Goal: Task Accomplishment & Management: Use online tool/utility

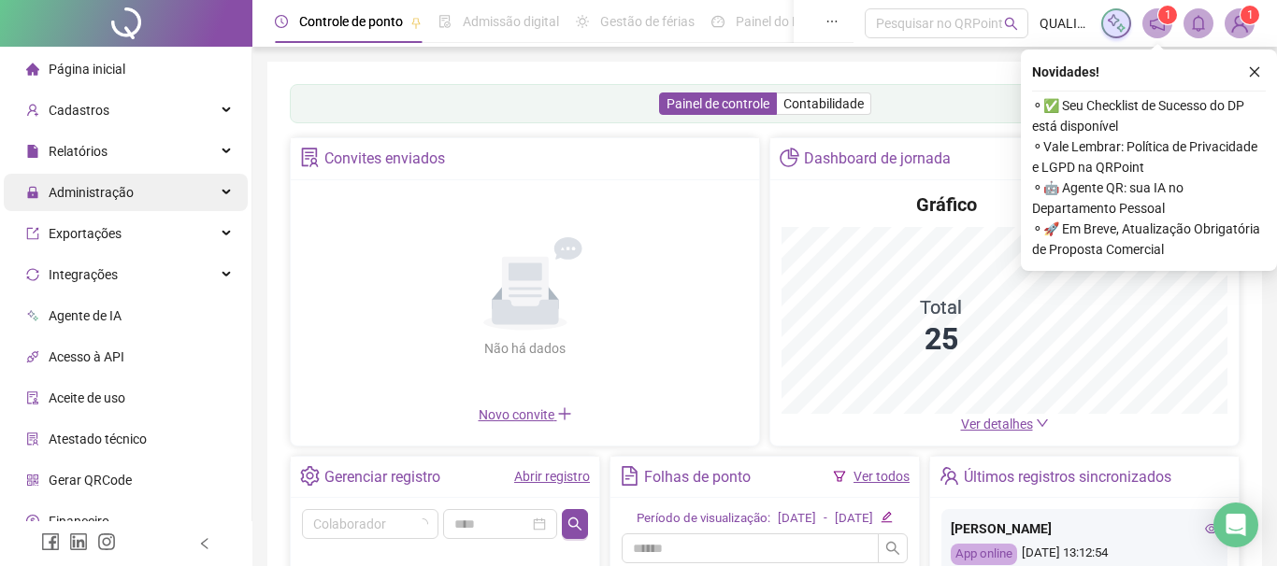
click at [93, 183] on span "Administração" at bounding box center [79, 192] width 107 height 37
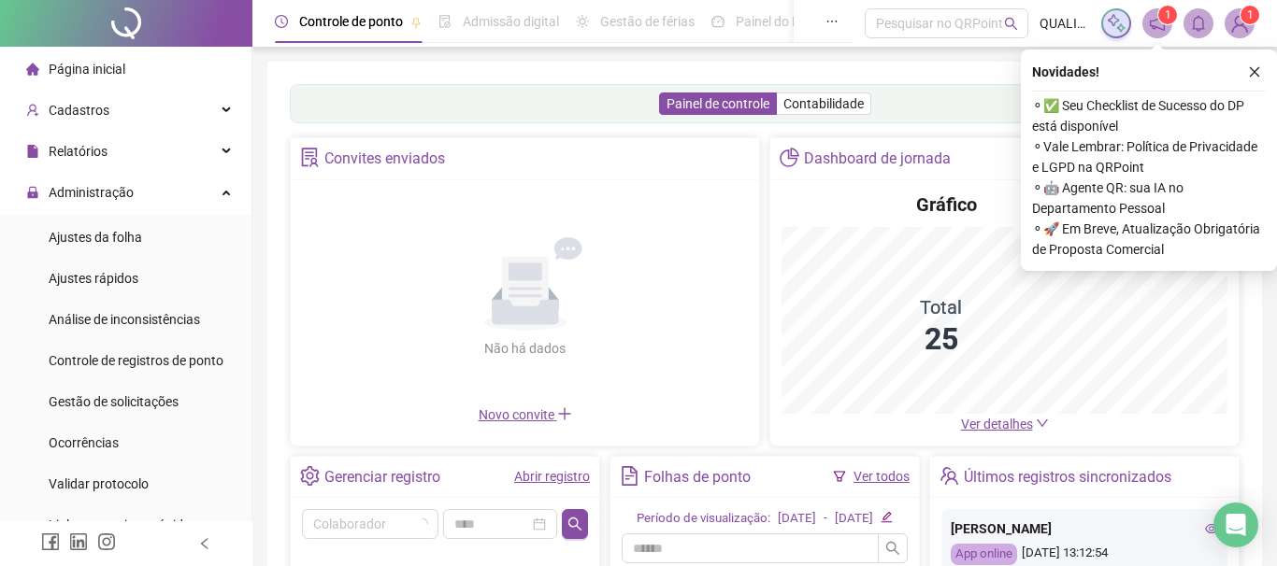
click at [129, 257] on ul "Ajustes da folha Ajustes rápidos Análise de inconsistências Controle de registr…" at bounding box center [125, 381] width 251 height 333
click at [1251, 78] on icon "close" at bounding box center [1254, 71] width 13 height 13
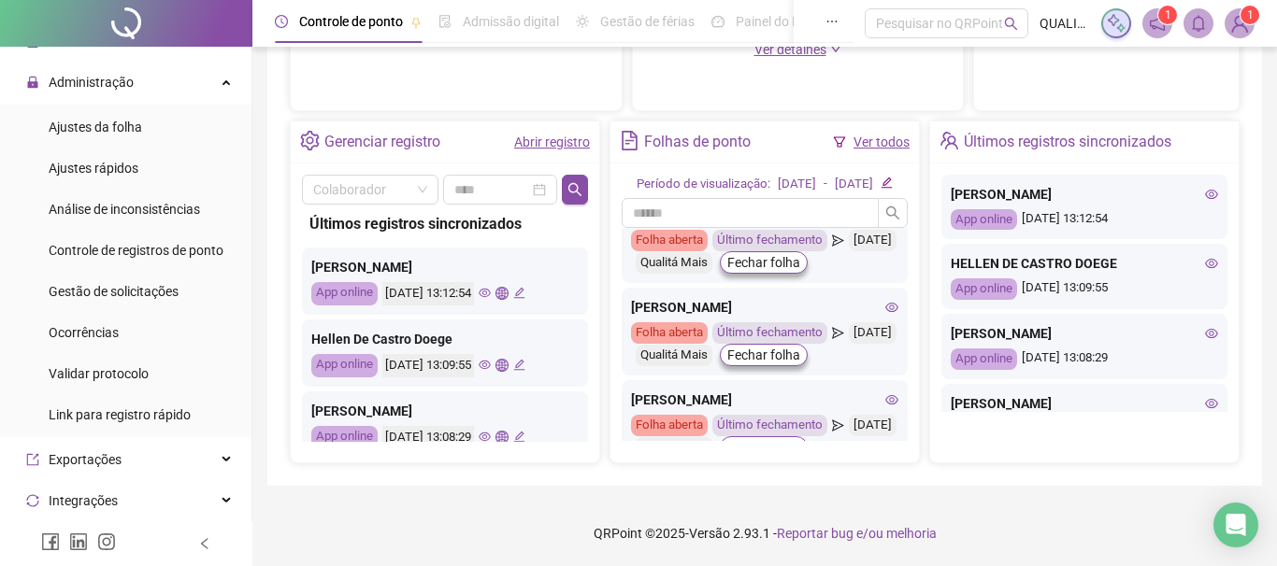
scroll to position [15, 0]
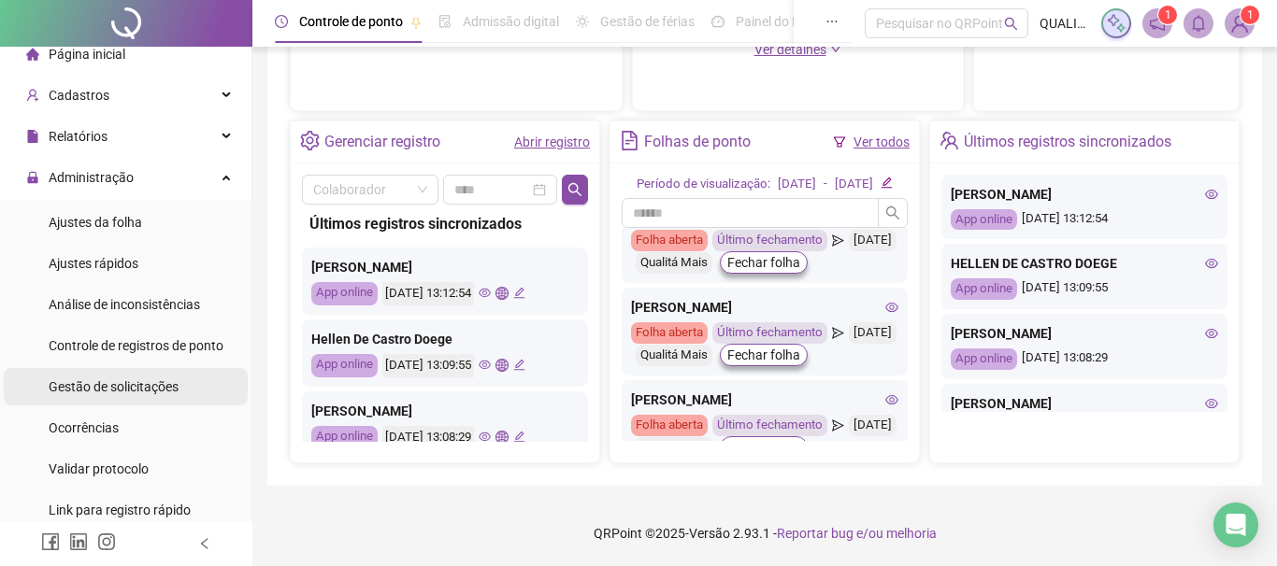
drag, startPoint x: 150, startPoint y: 384, endPoint x: 54, endPoint y: 375, distance: 96.7
click at [152, 384] on span "Gestão de solicitações" at bounding box center [114, 387] width 130 height 15
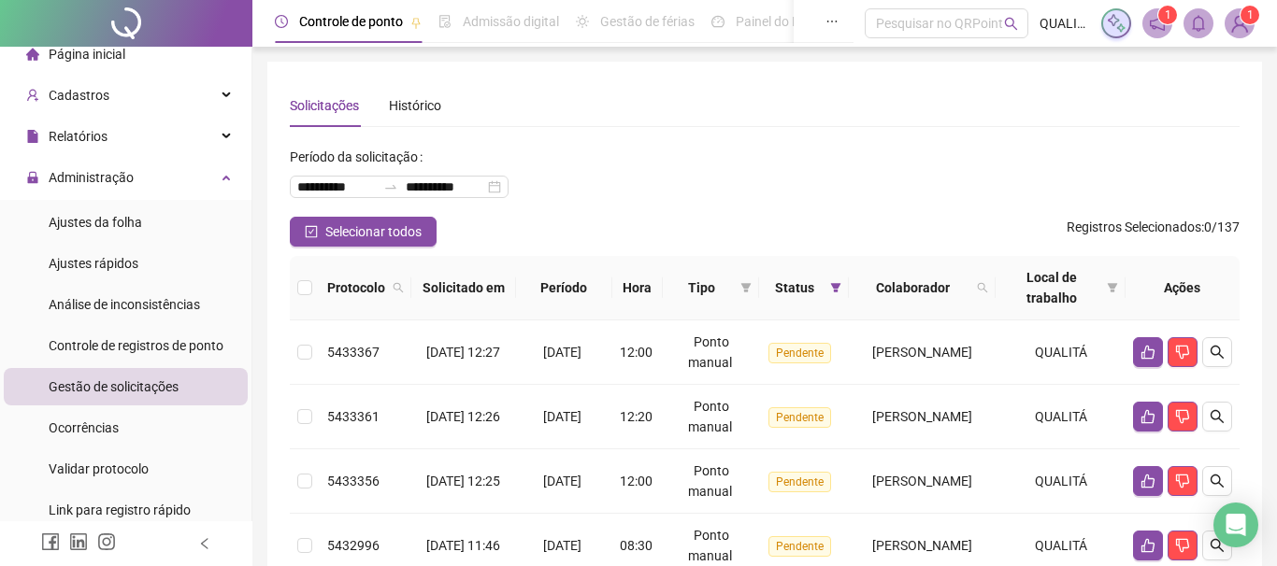
click at [868, 158] on div "**********" at bounding box center [765, 179] width 950 height 75
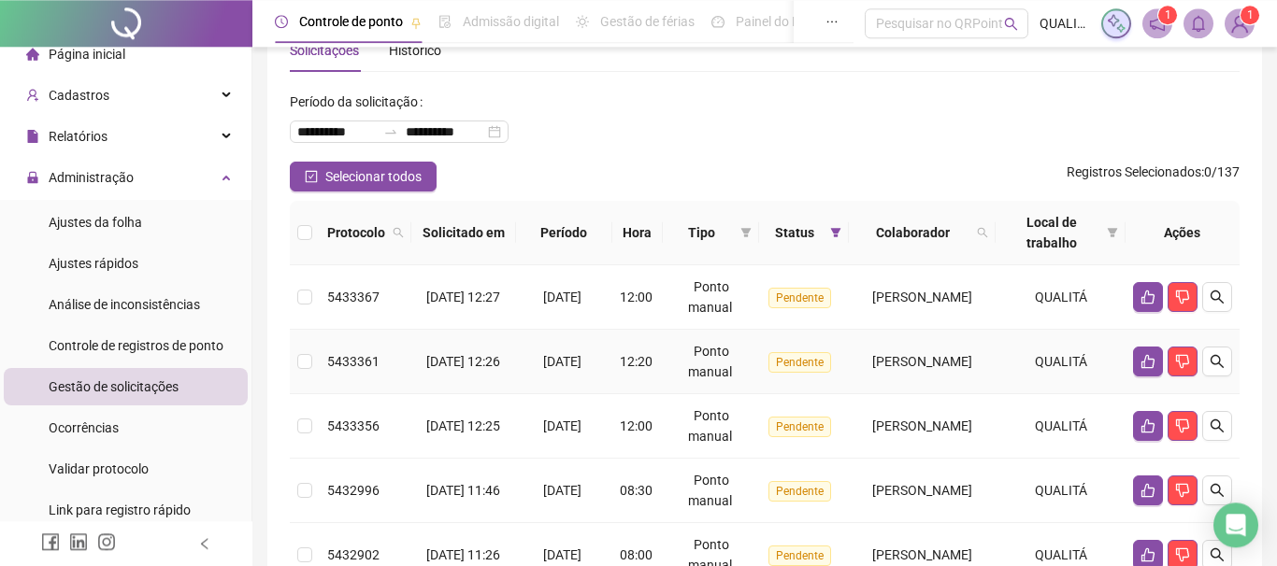
scroll to position [107, 0]
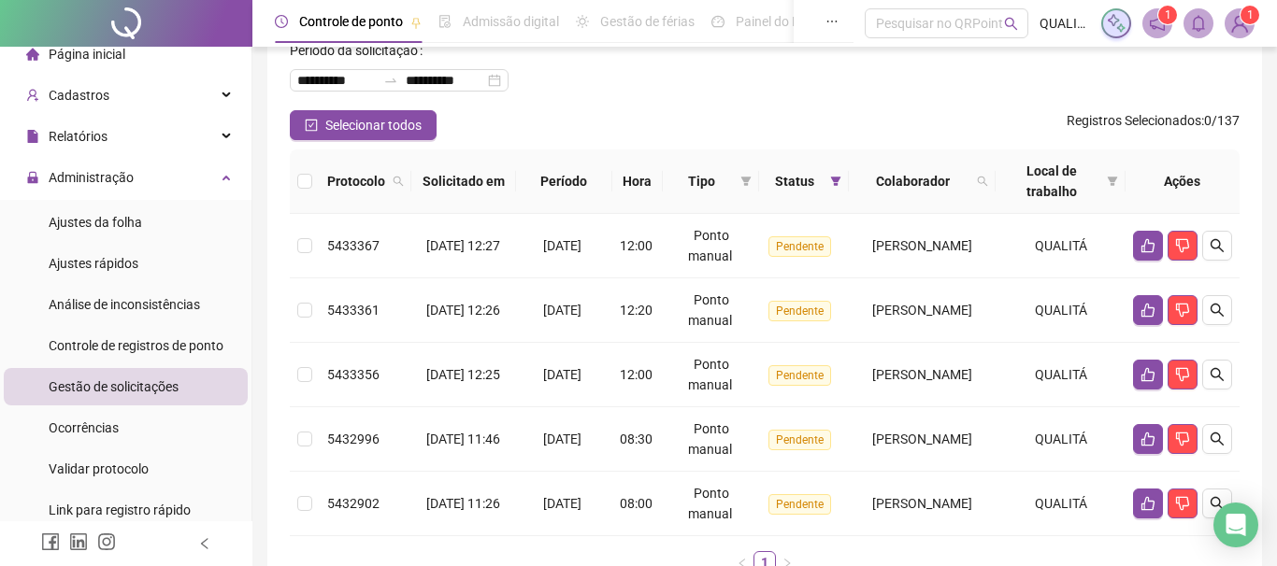
click at [316, 181] on th at bounding box center [305, 182] width 30 height 64
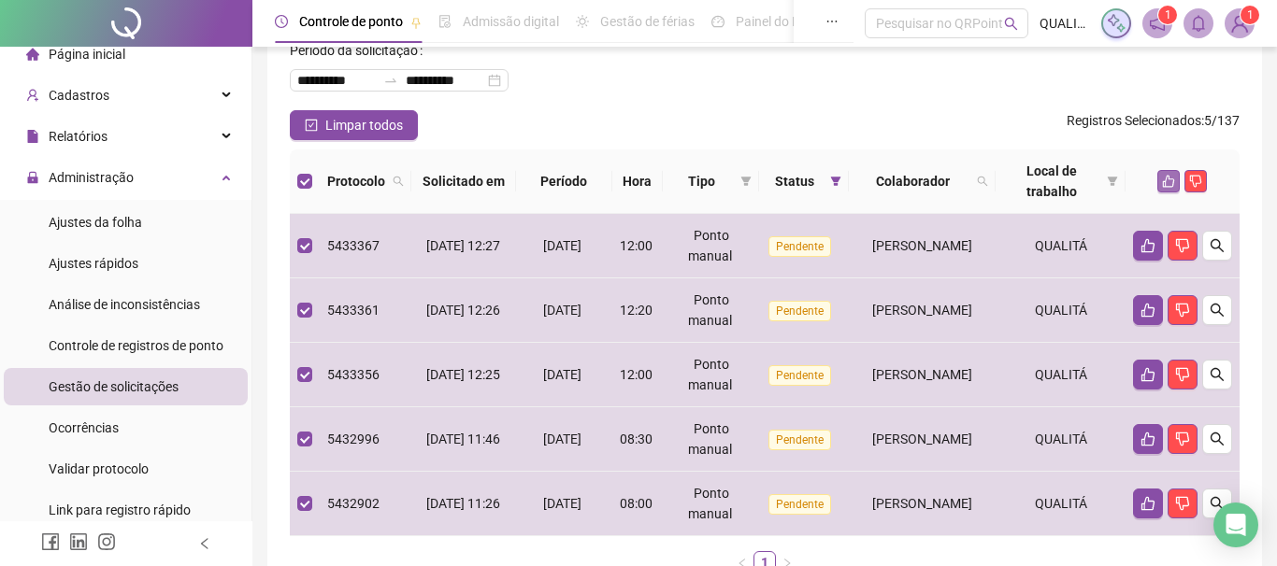
click at [1171, 188] on button "button" at bounding box center [1168, 181] width 22 height 22
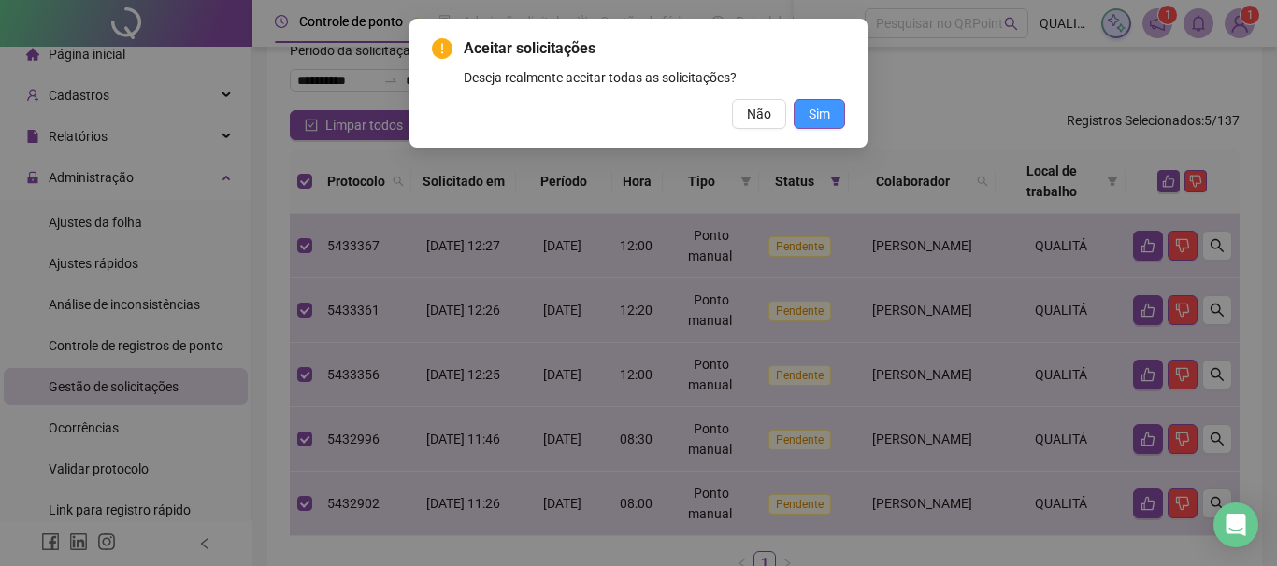
click at [818, 112] on span "Sim" at bounding box center [819, 114] width 21 height 21
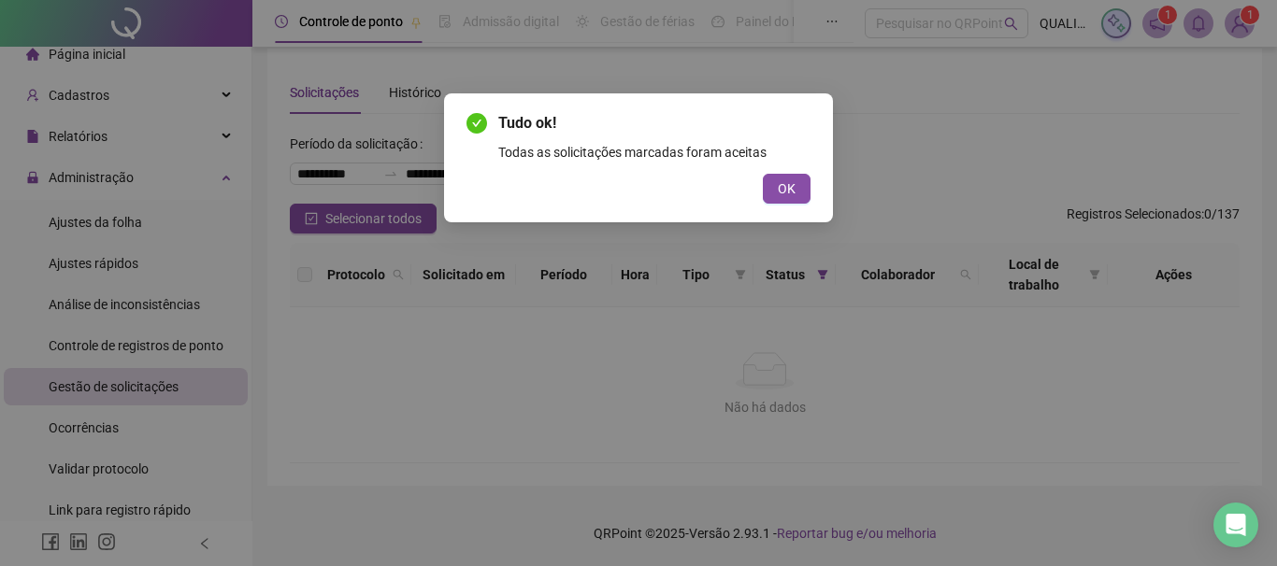
scroll to position [13, 0]
click at [809, 197] on button "OK" at bounding box center [787, 189] width 48 height 30
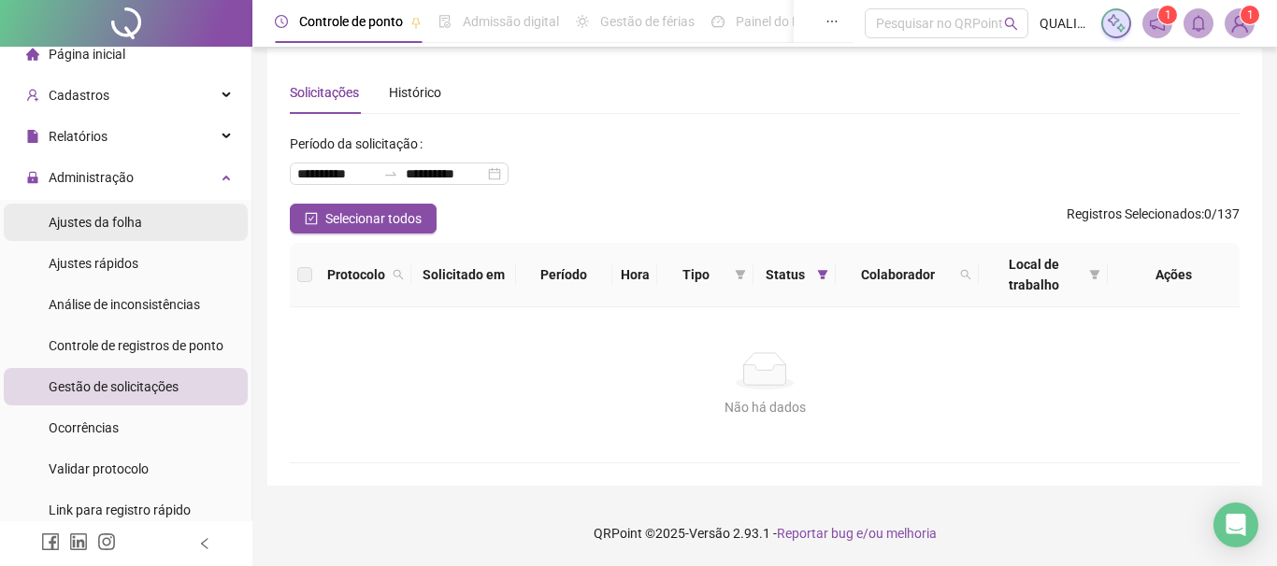
click at [149, 222] on li "Ajustes da folha" at bounding box center [126, 222] width 244 height 37
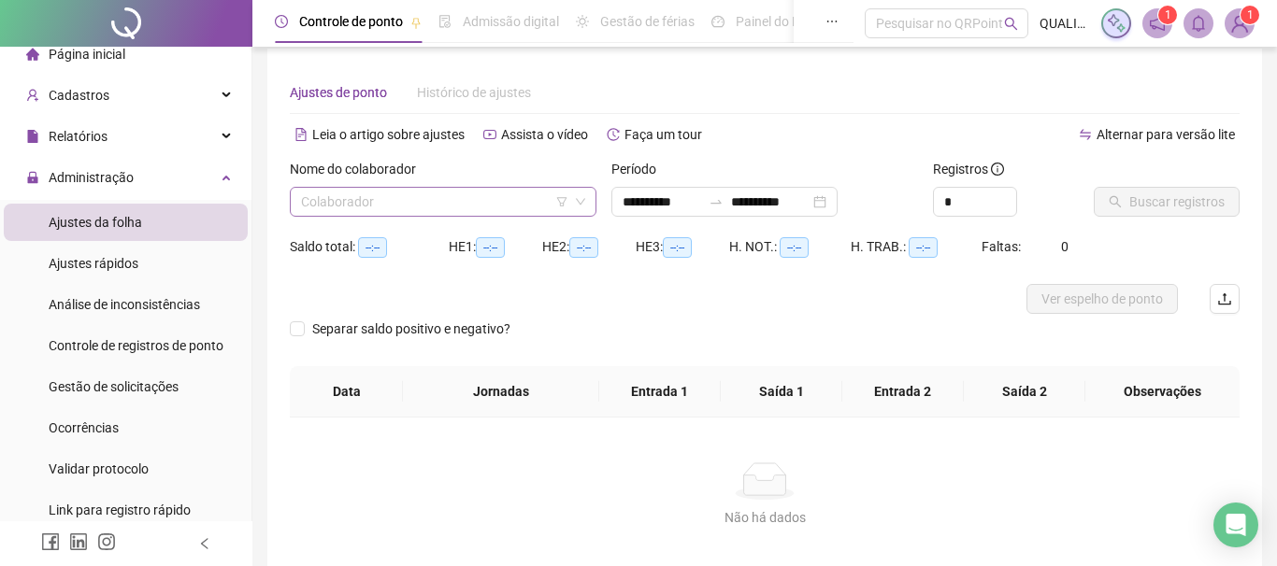
type input "**********"
click at [404, 189] on input "search" at bounding box center [434, 202] width 267 height 28
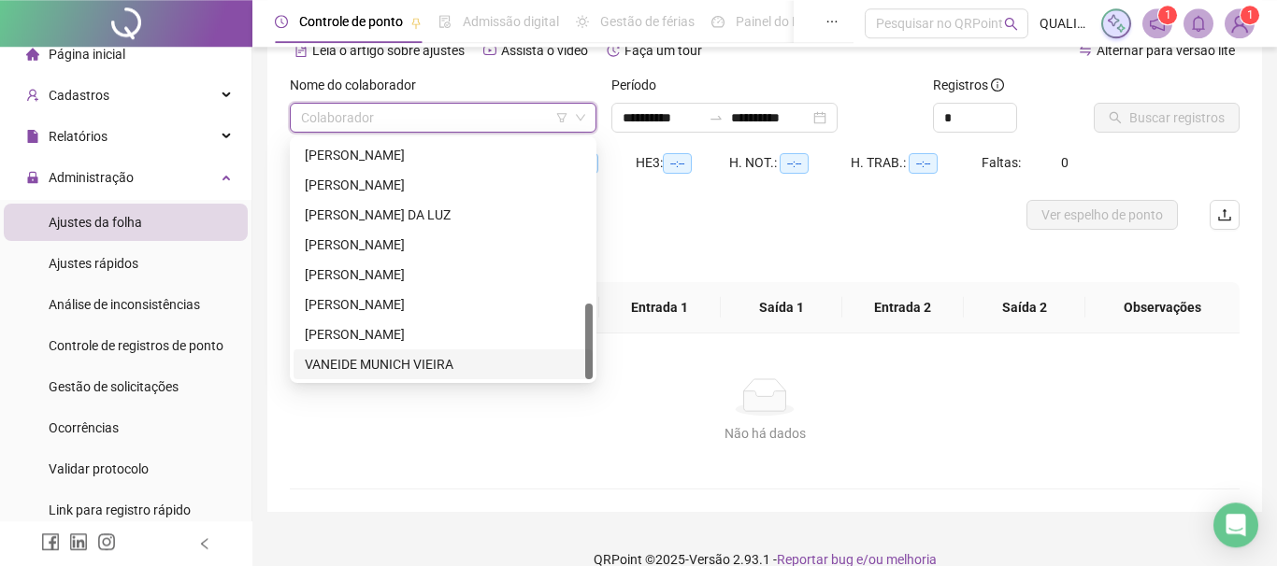
scroll to position [123, 0]
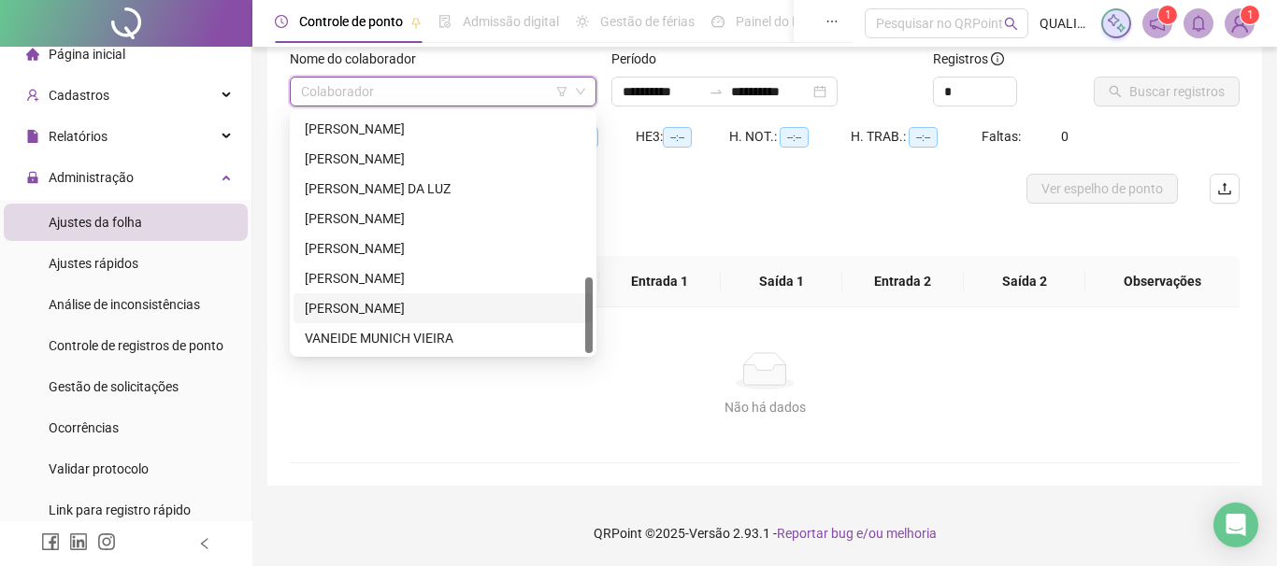
click at [411, 303] on div "[PERSON_NAME]" at bounding box center [443, 308] width 277 height 21
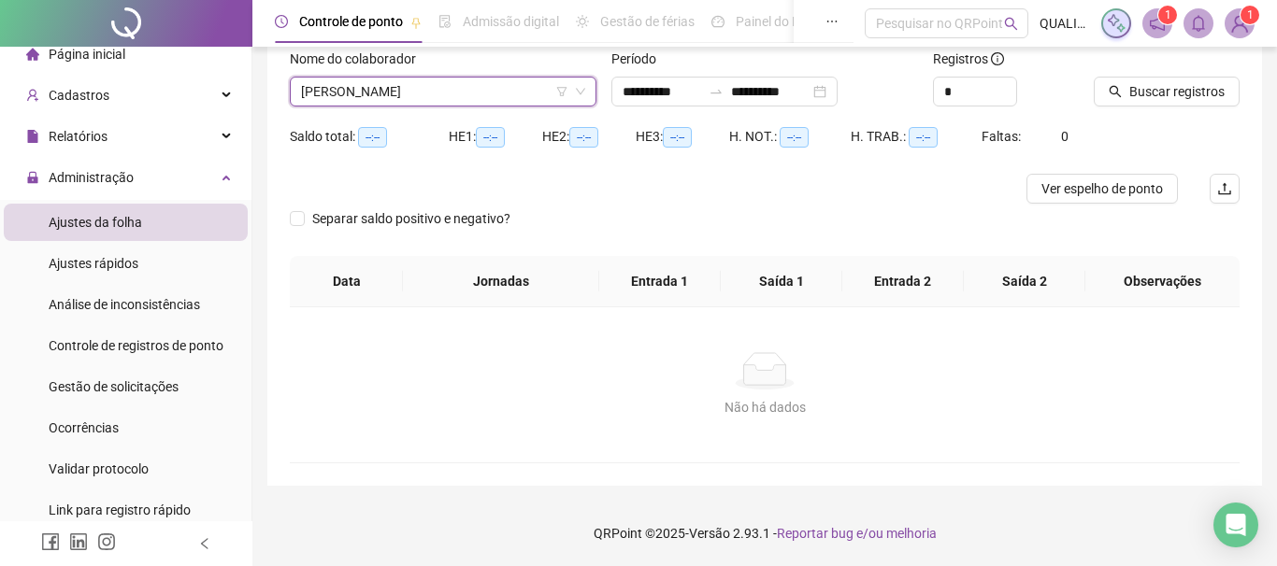
click at [1184, 59] on div at bounding box center [1143, 63] width 99 height 28
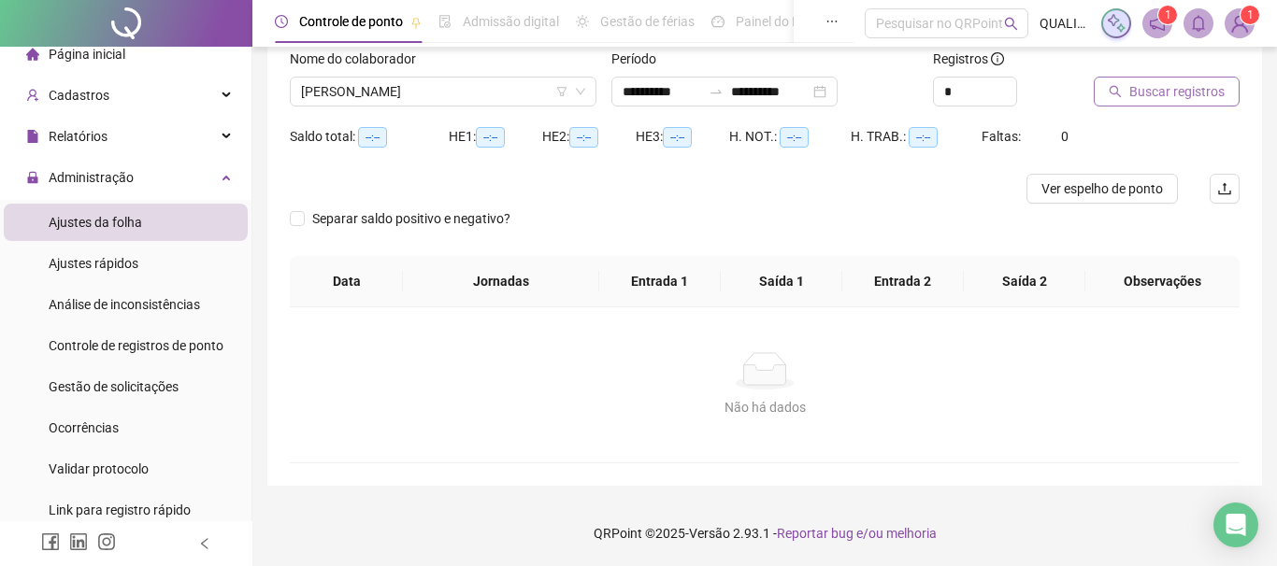
click at [1162, 92] on span "Buscar registros" at bounding box center [1176, 91] width 95 height 21
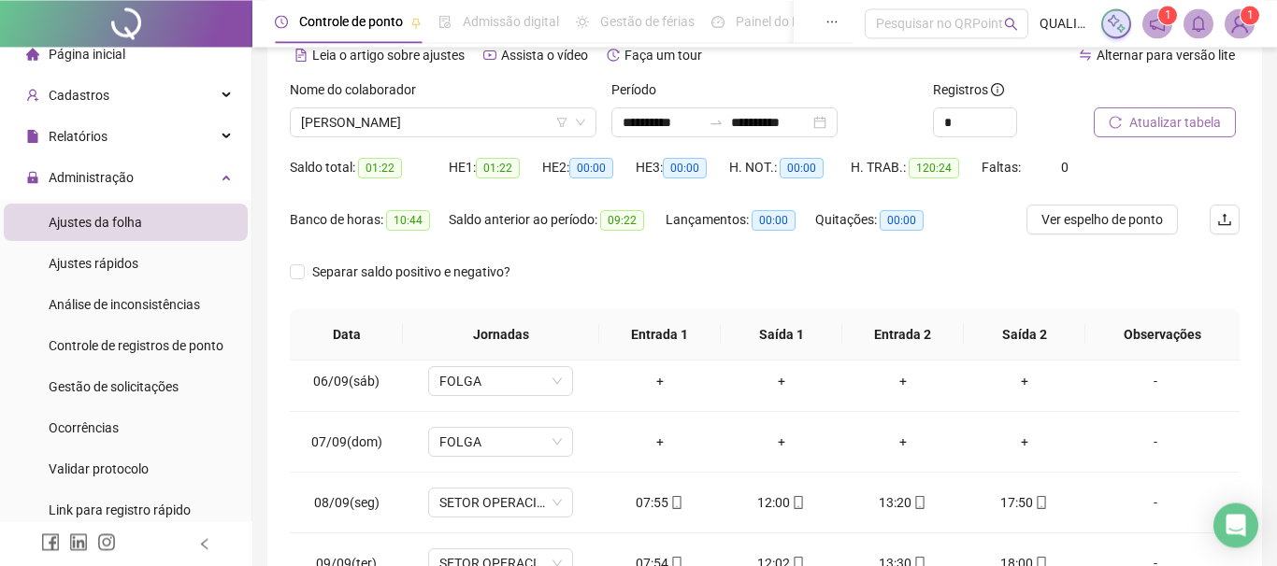
scroll to position [0, 0]
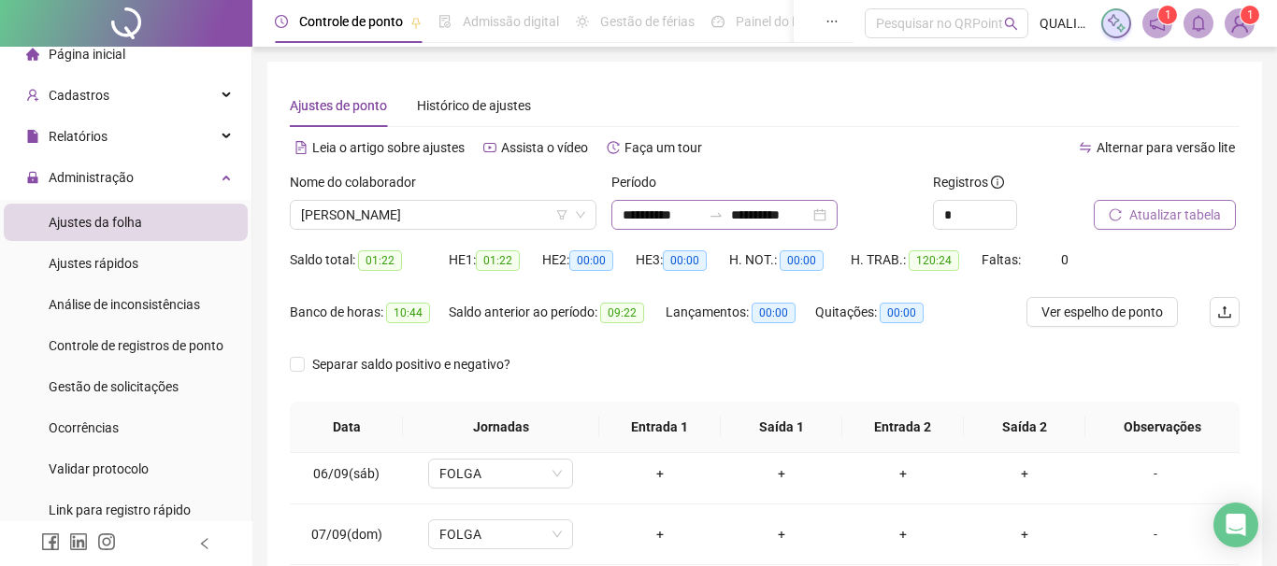
click at [838, 211] on div "**********" at bounding box center [724, 215] width 226 height 30
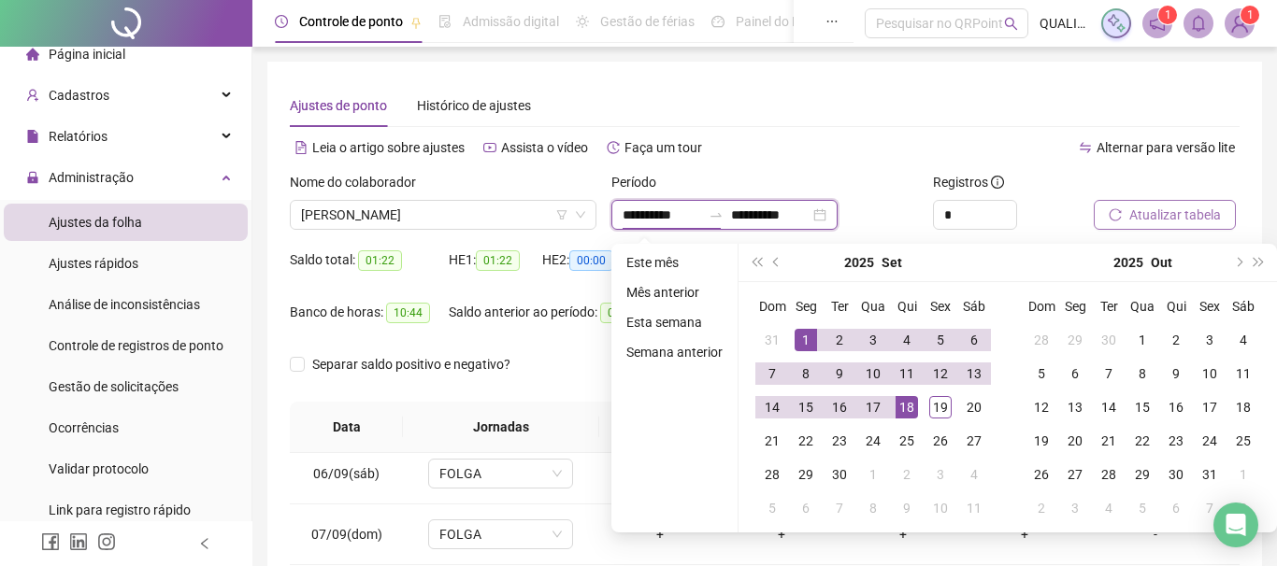
type input "**********"
click at [805, 341] on div "1" at bounding box center [806, 340] width 22 height 22
type input "**********"
click at [939, 407] on div "19" at bounding box center [940, 407] width 22 height 22
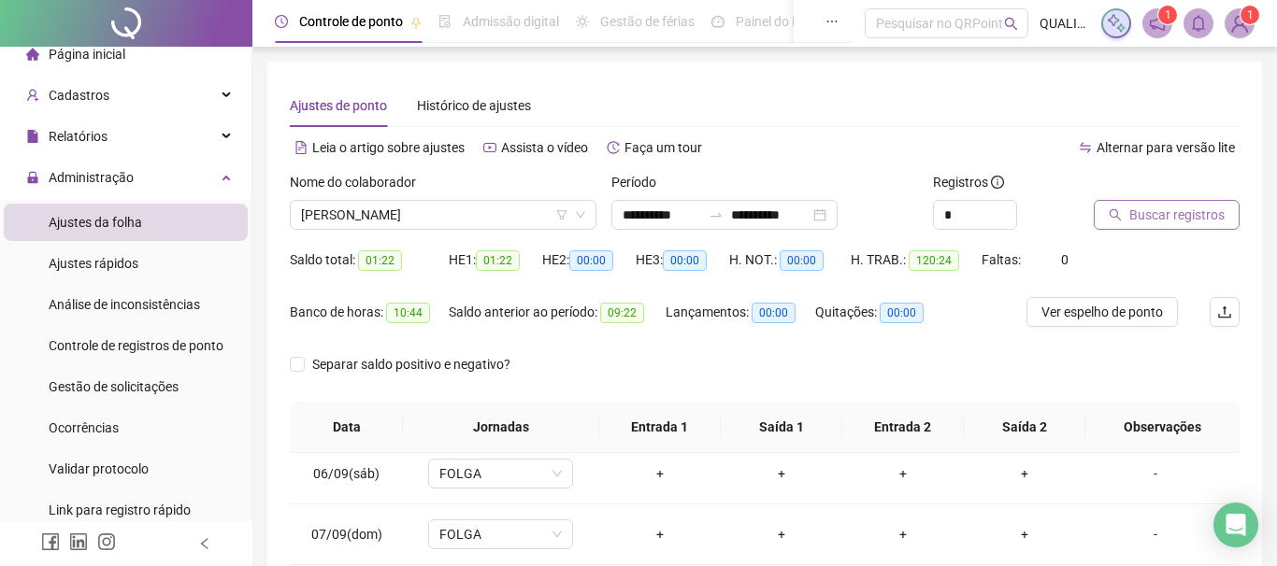
click at [1156, 211] on span "Buscar registros" at bounding box center [1176, 215] width 95 height 21
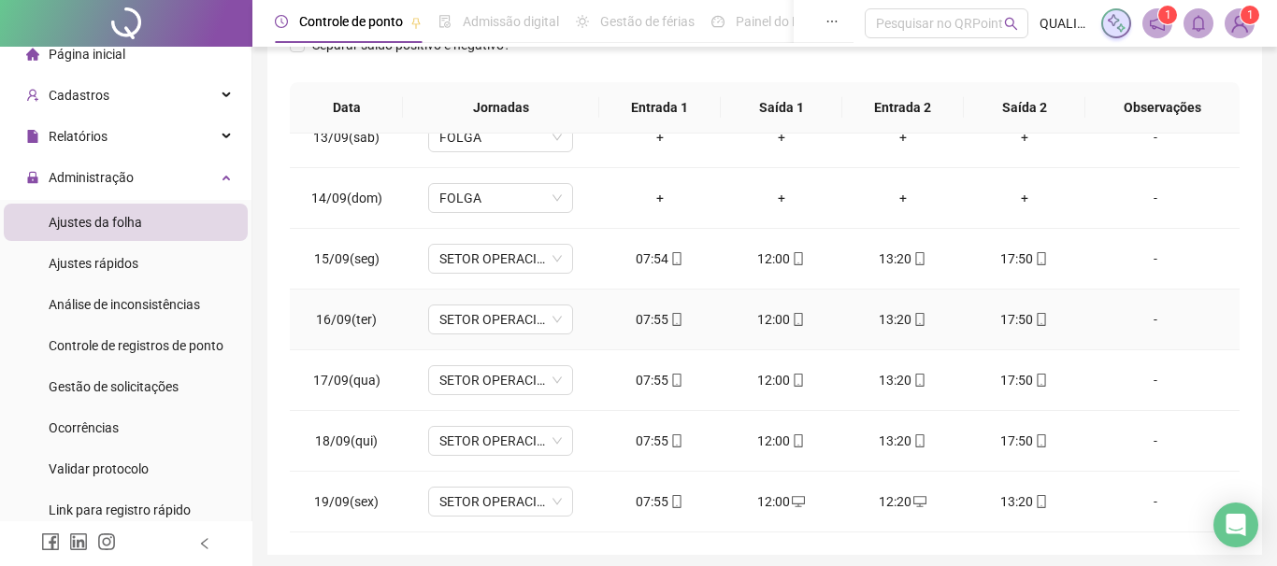
scroll to position [389, 0]
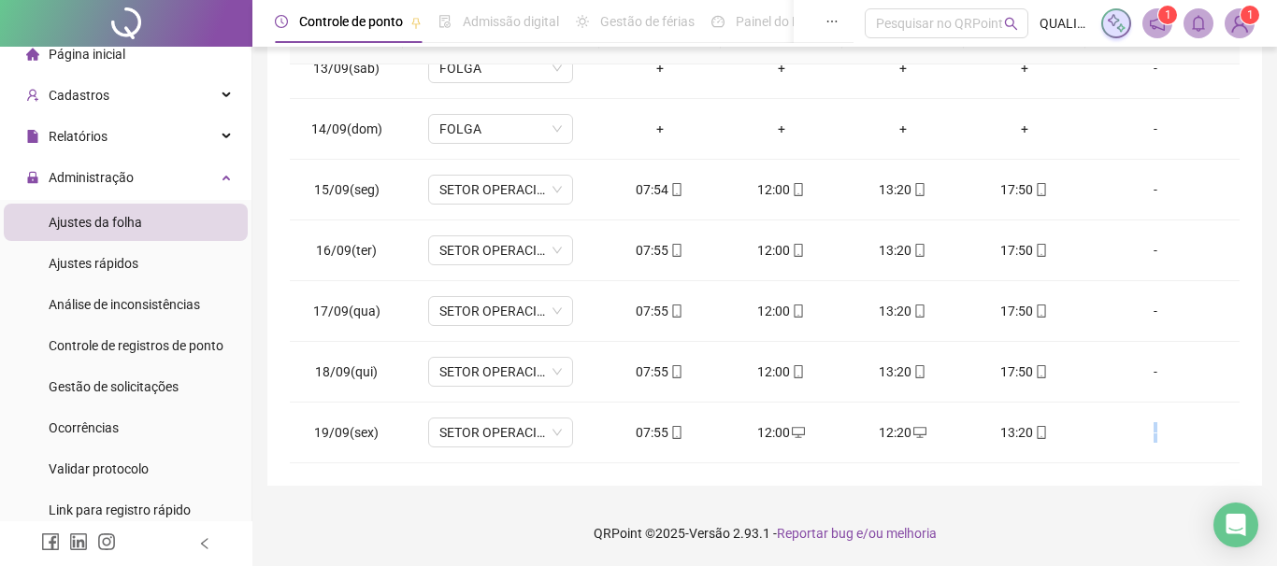
drag, startPoint x: 924, startPoint y: 436, endPoint x: 929, endPoint y: 477, distance: 41.4
click at [929, 464] on div "01/09(seg) SETOR OPERACIONAL 07:56 12:00 13:20 17:50 [DATE](ter) SETOR OPERACIO…" at bounding box center [765, 263] width 950 height 399
click at [913, 437] on span "desktop" at bounding box center [918, 432] width 15 height 13
type input "**********"
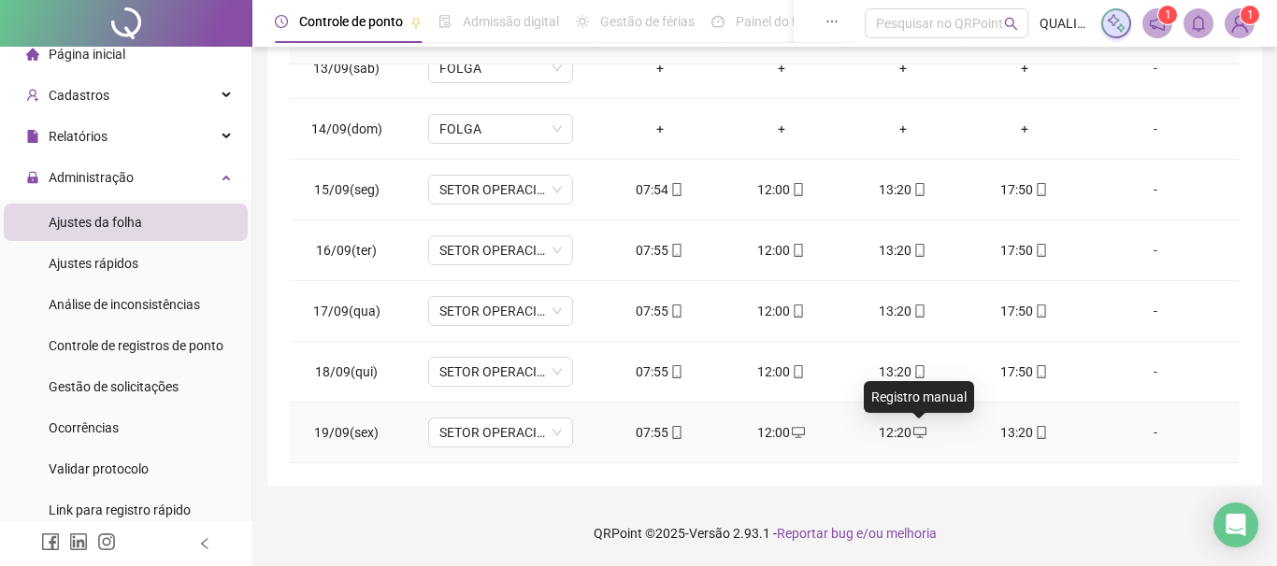
type input "**********"
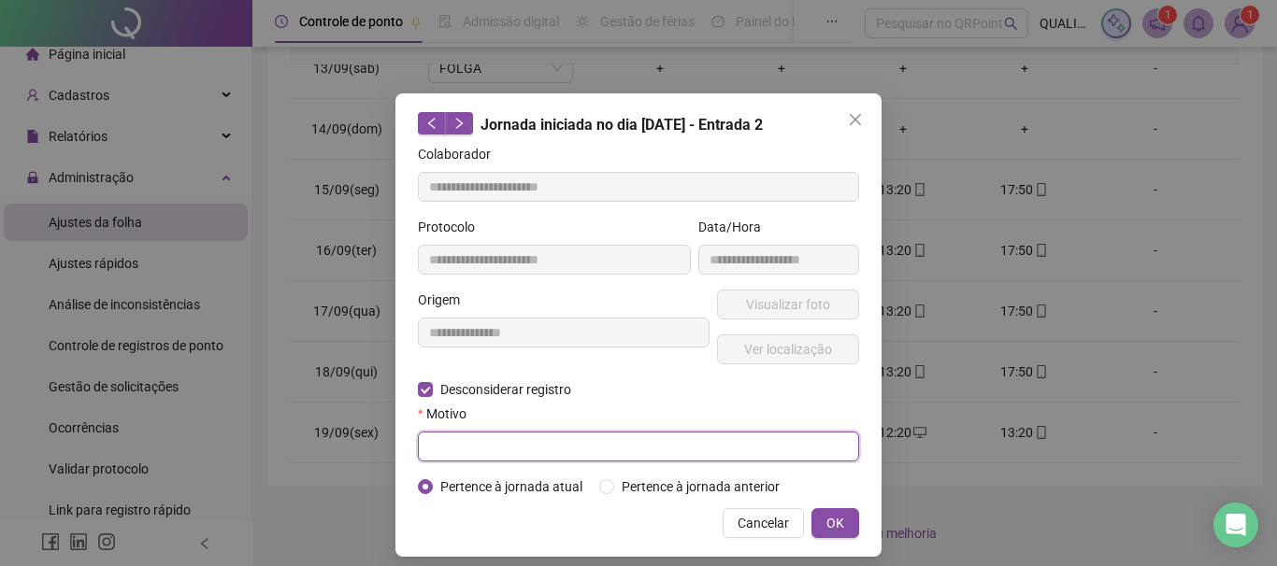
click at [460, 459] on input "text" at bounding box center [638, 447] width 441 height 30
type input "****"
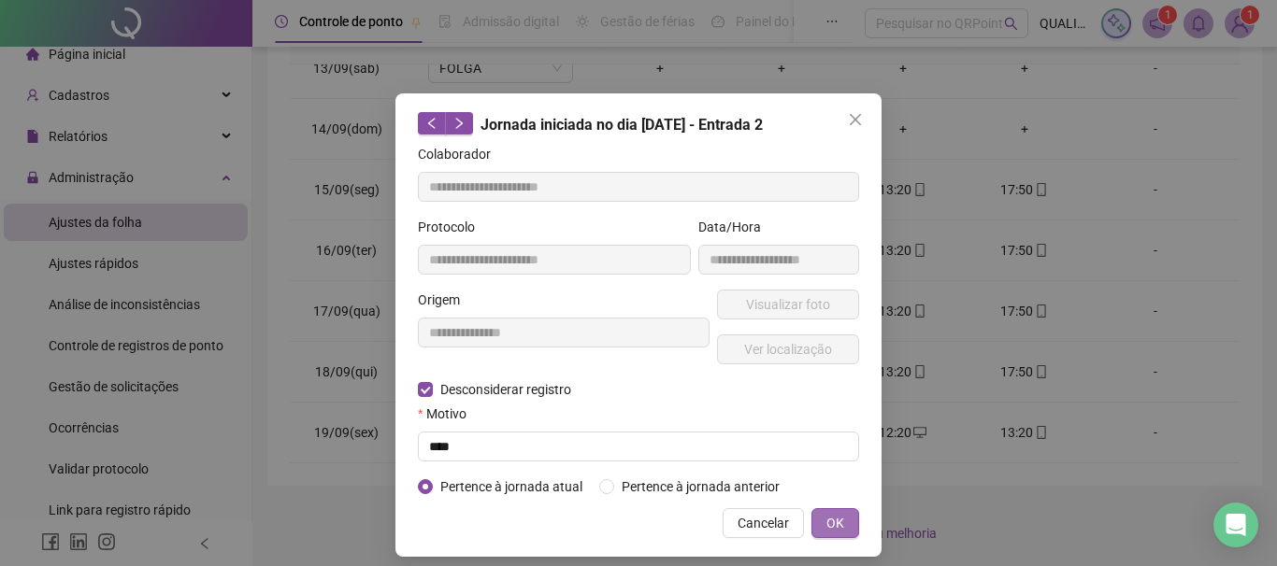
click at [835, 531] on span "OK" at bounding box center [835, 523] width 18 height 21
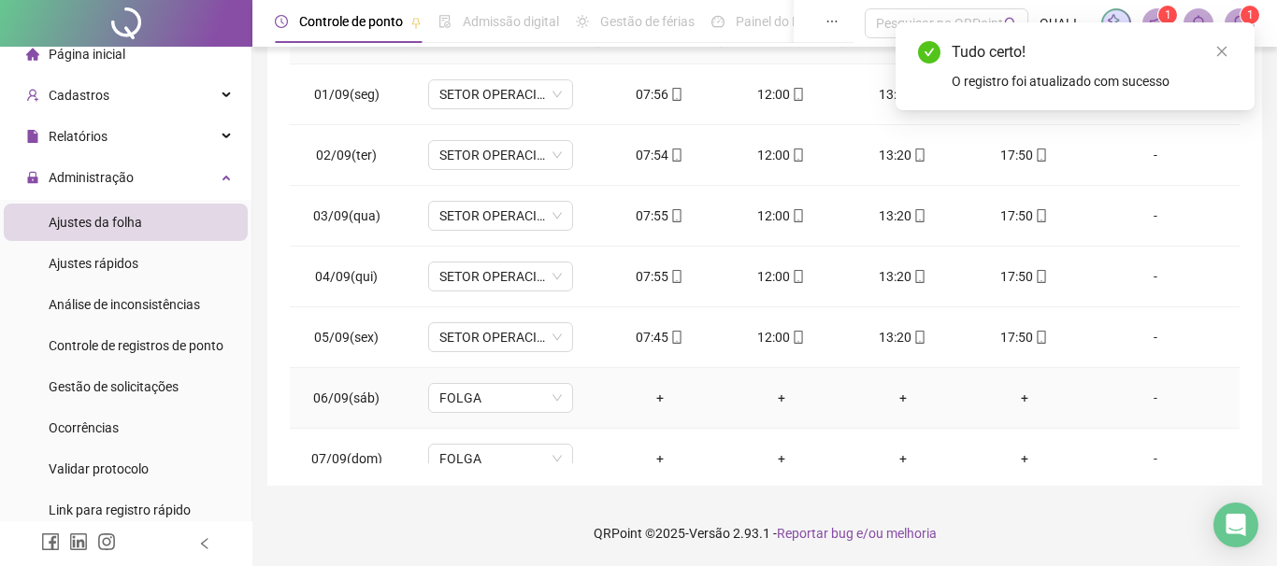
scroll to position [0, 0]
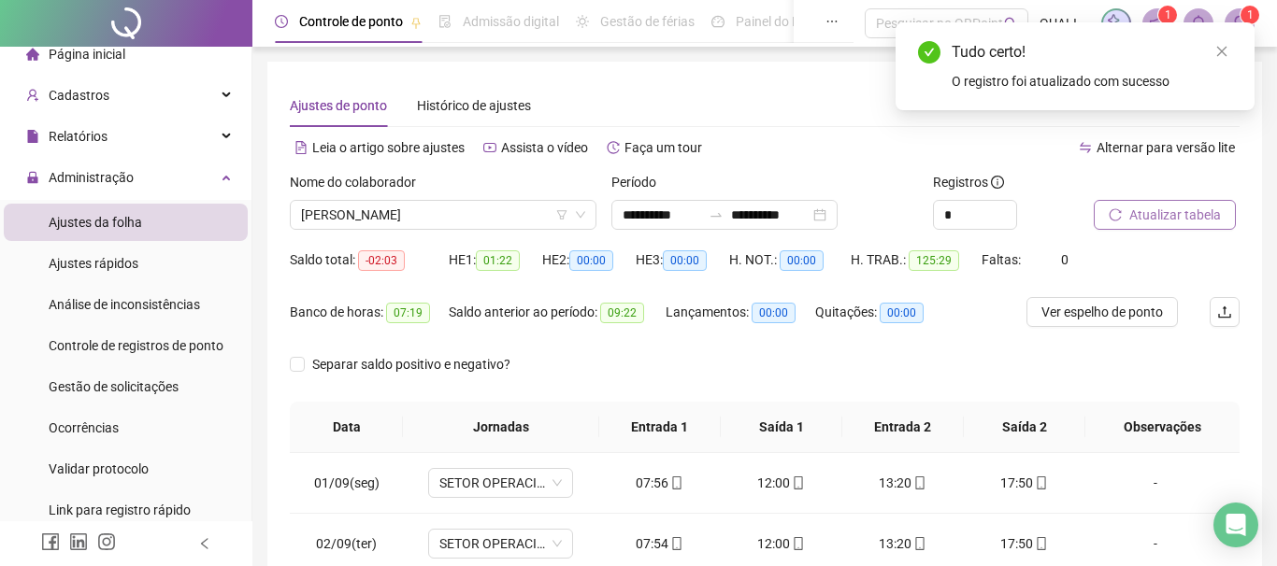
click at [1172, 214] on span "Atualizar tabela" at bounding box center [1175, 215] width 92 height 21
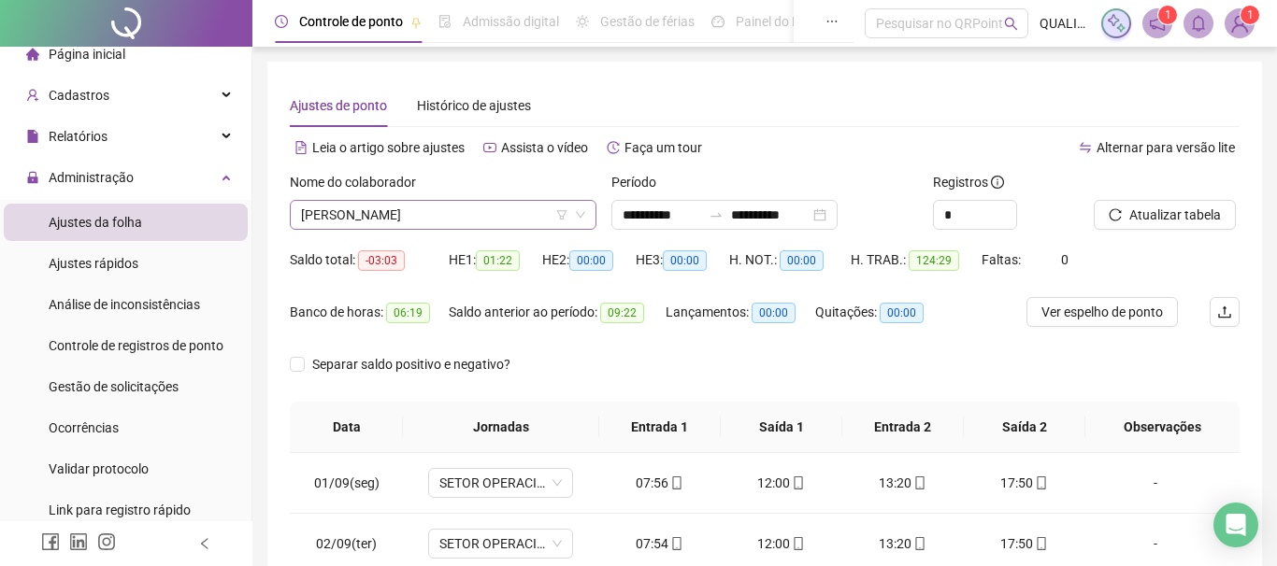
scroll to position [509, 0]
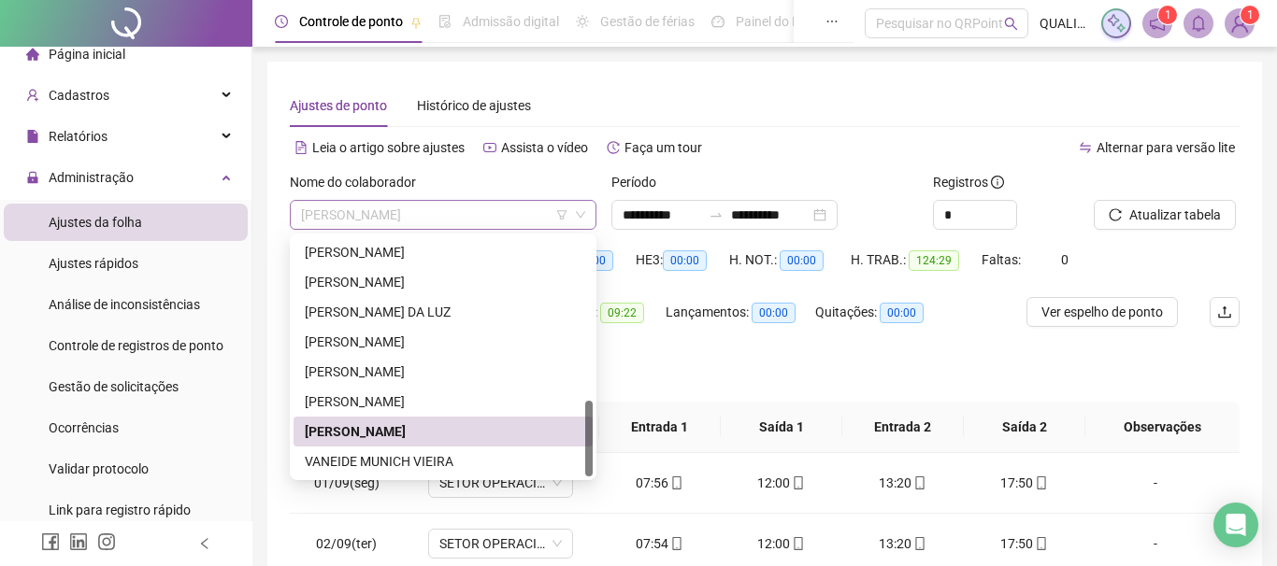
click at [522, 216] on span "[PERSON_NAME]" at bounding box center [443, 215] width 284 height 28
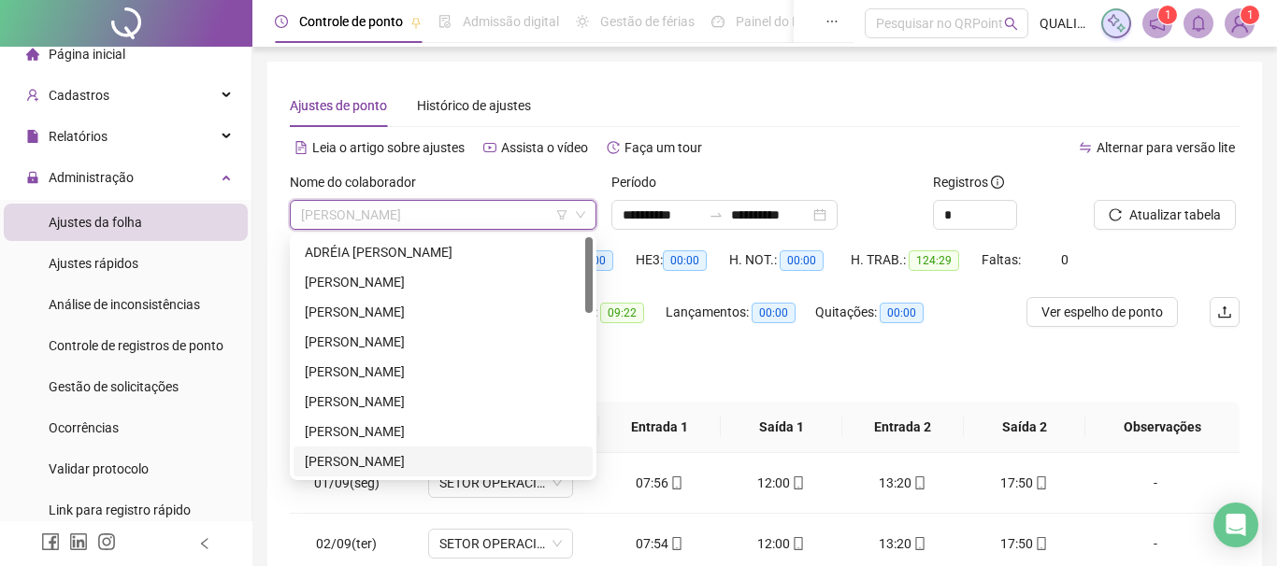
scroll to position [0, 0]
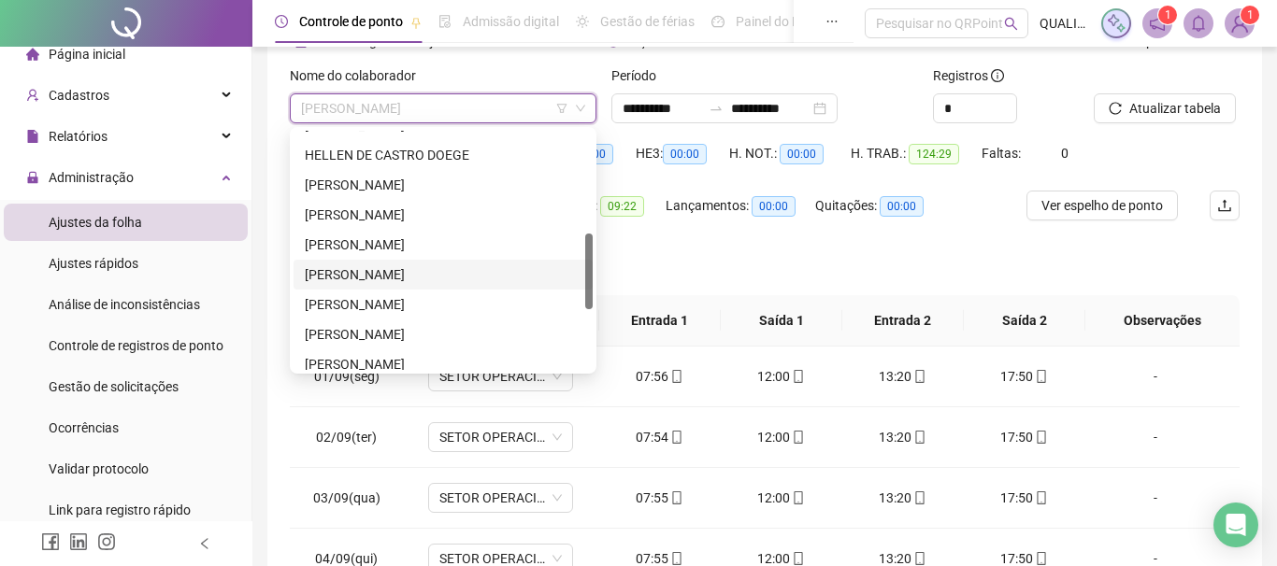
click at [400, 271] on div "[PERSON_NAME]" at bounding box center [443, 275] width 277 height 21
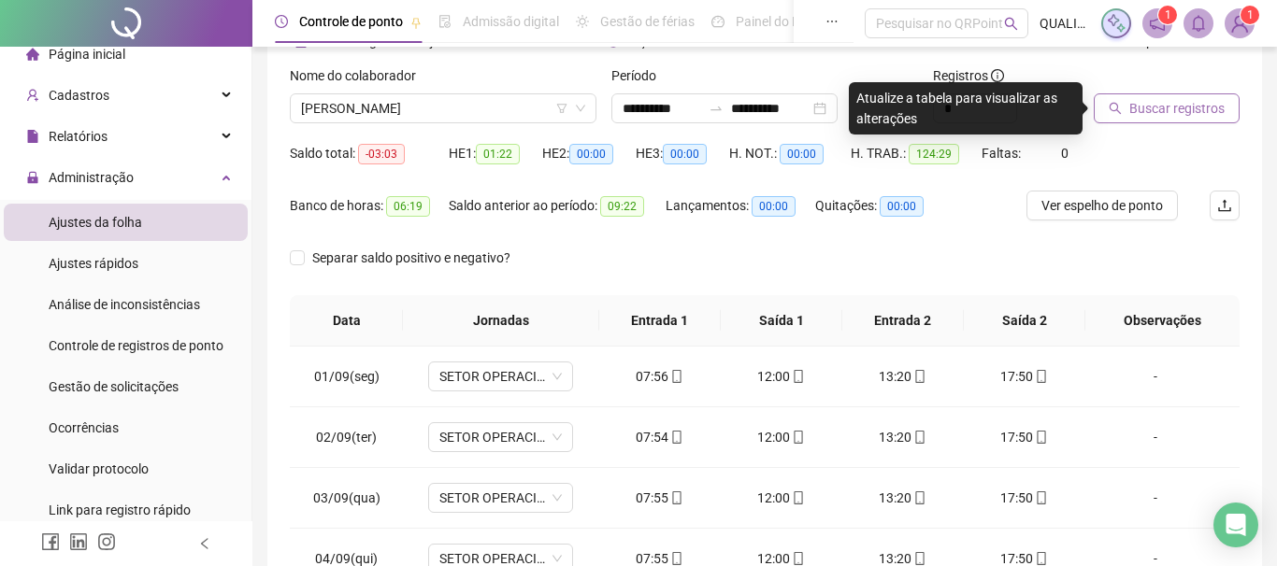
click at [1171, 122] on div "Buscar registros" at bounding box center [1166, 101] width 161 height 73
click at [1175, 112] on span "Buscar registros" at bounding box center [1176, 108] width 95 height 21
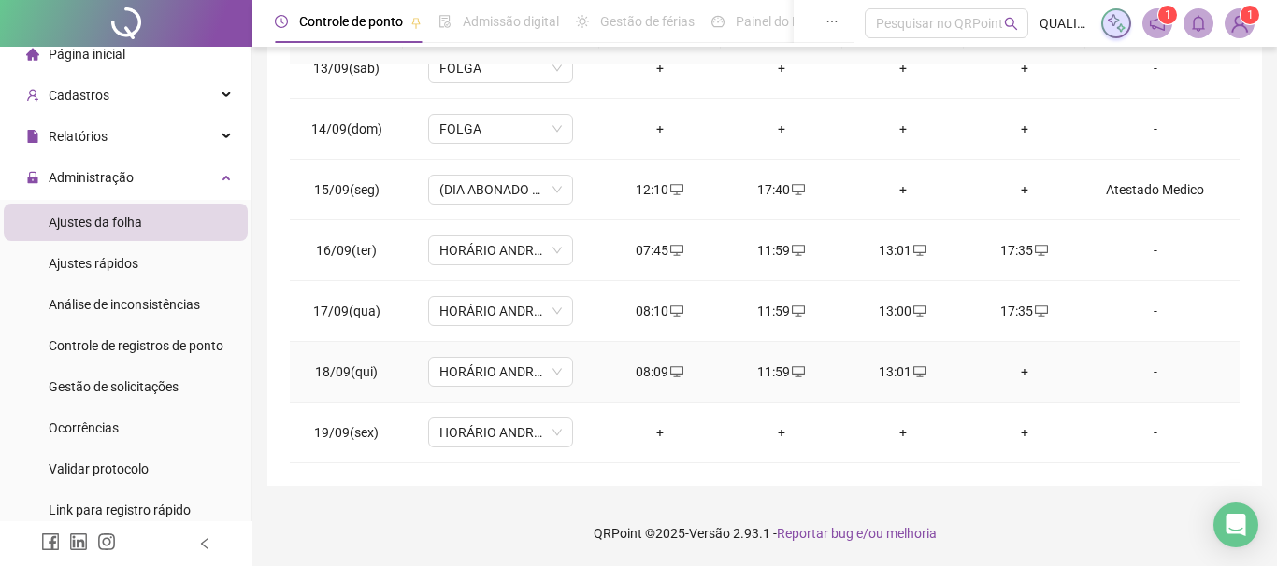
click at [1020, 379] on div "+" at bounding box center [1025, 372] width 92 height 21
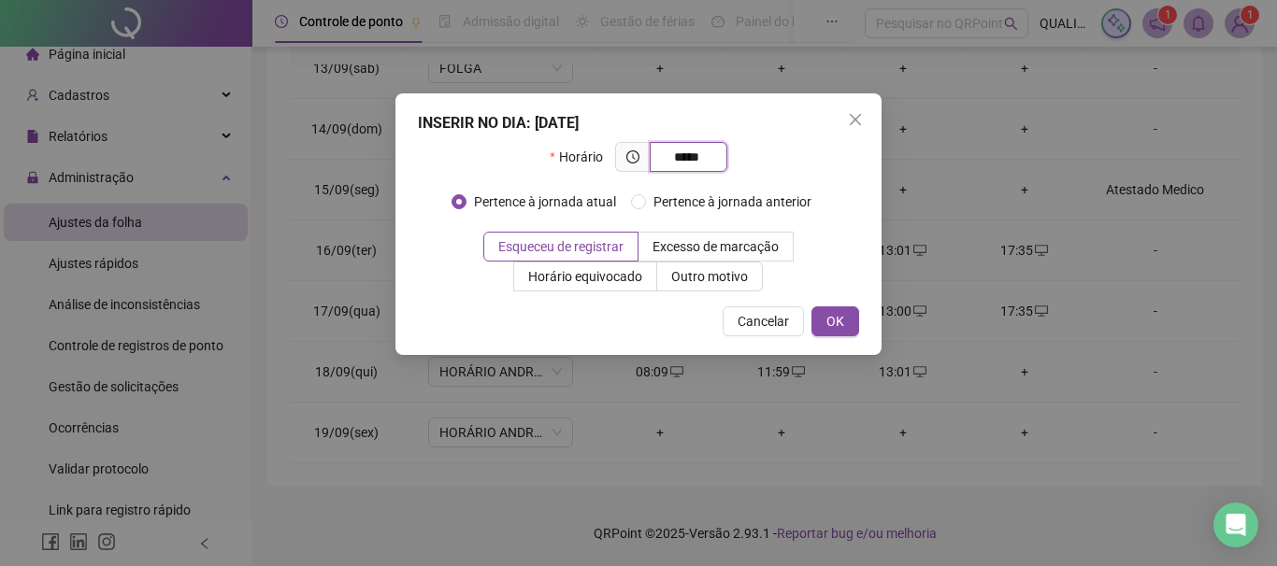
type input "*****"
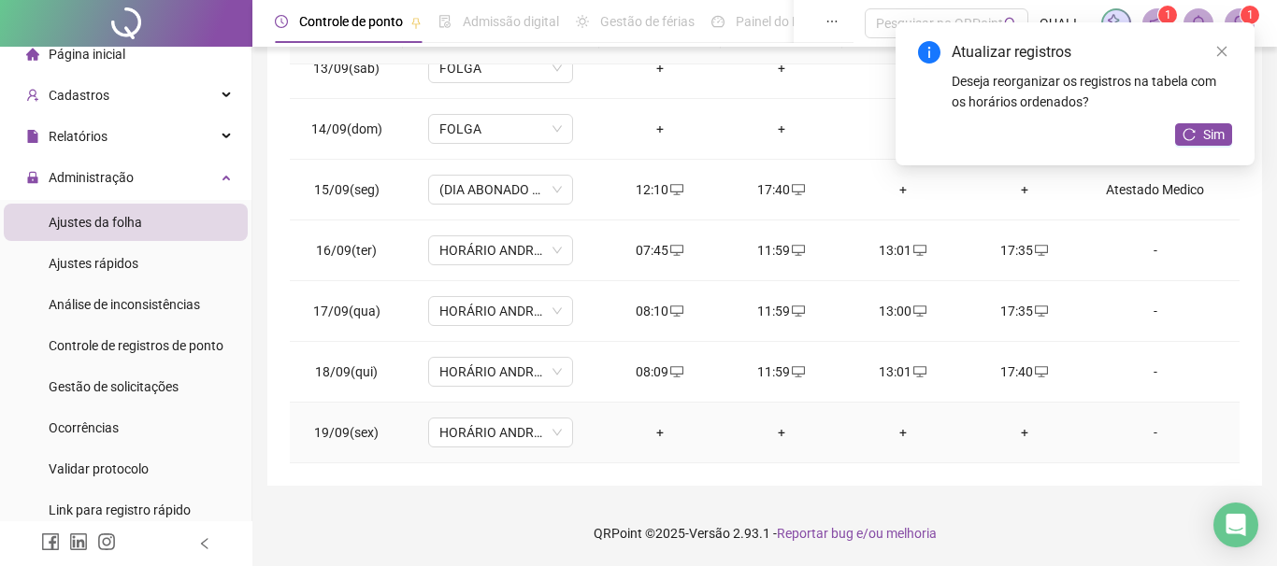
click at [661, 426] on div "+" at bounding box center [660, 433] width 92 height 21
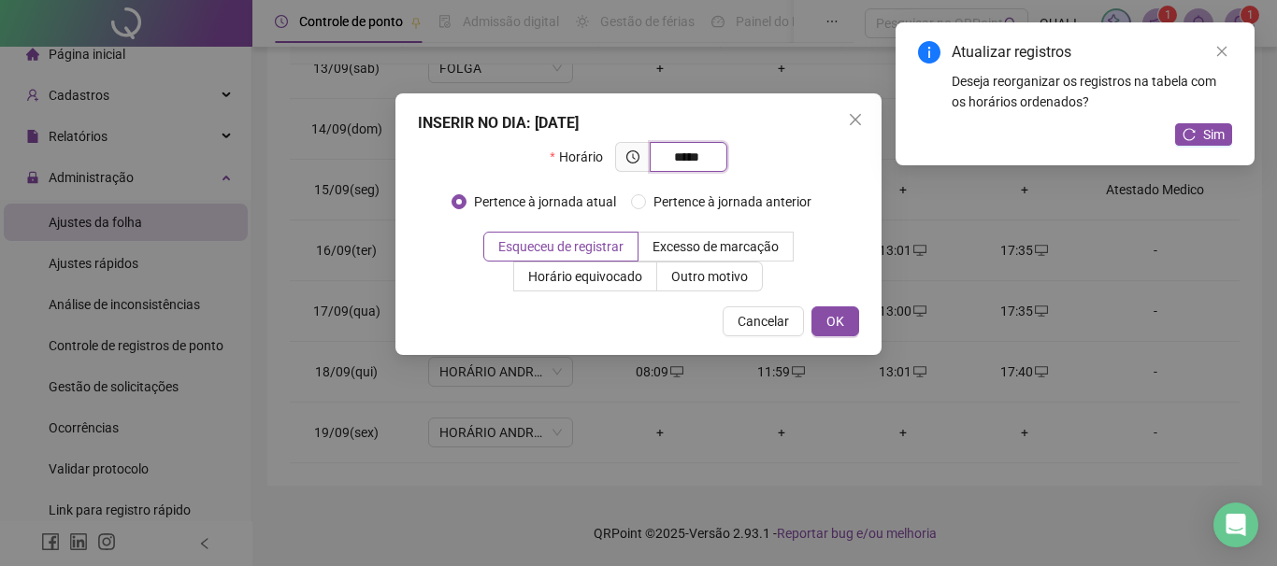
type input "*****"
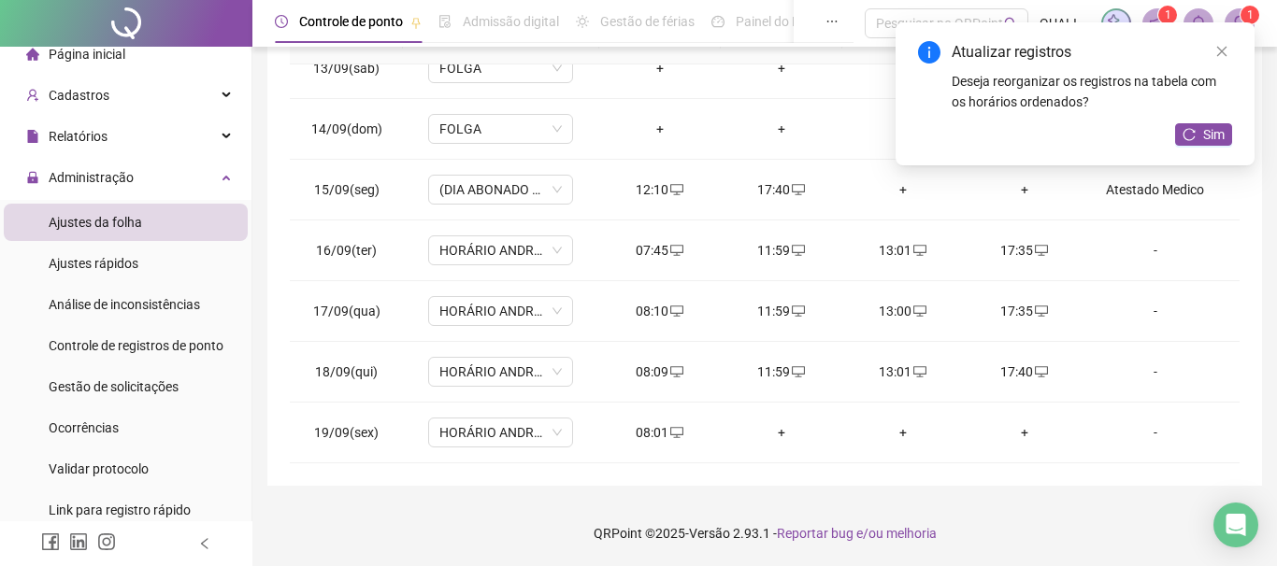
drag, startPoint x: 1218, startPoint y: 146, endPoint x: 1164, endPoint y: 177, distance: 62.4
click at [1222, 142] on div "Sim" at bounding box center [1203, 134] width 57 height 23
click at [777, 433] on div "+" at bounding box center [782, 433] width 92 height 21
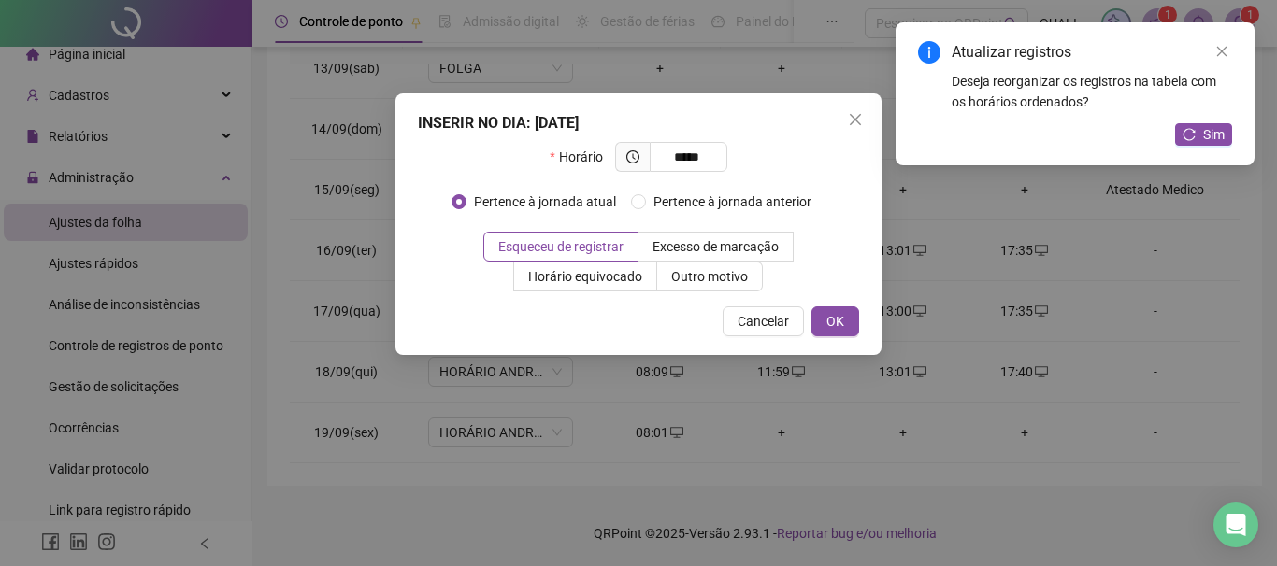
type input "*****"
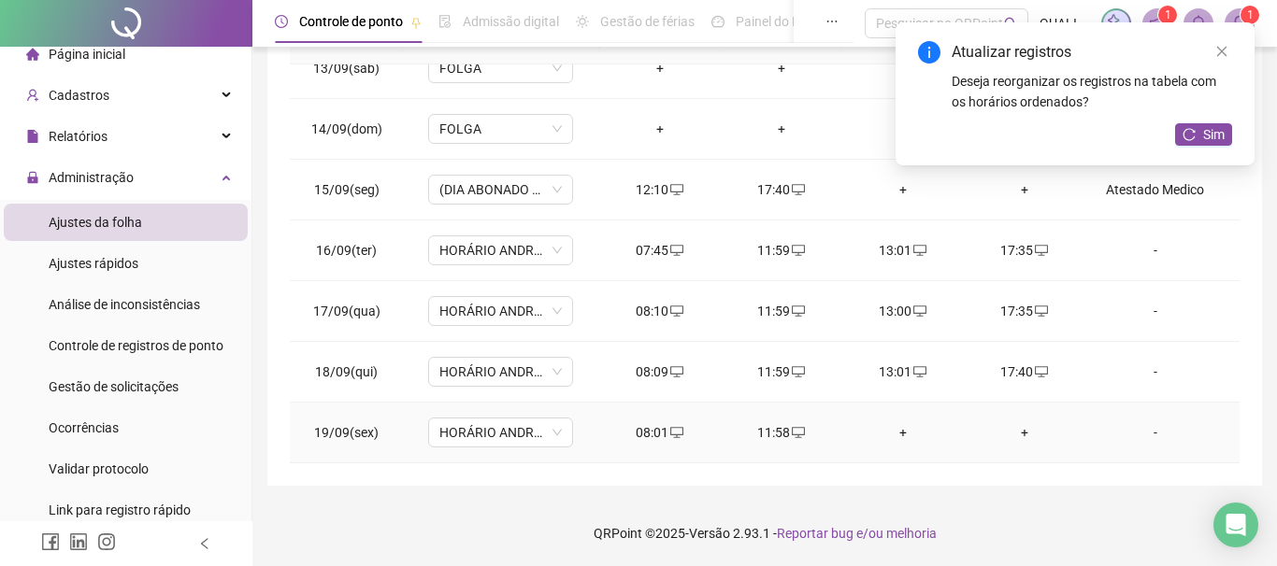
click at [897, 424] on div "+" at bounding box center [903, 433] width 92 height 21
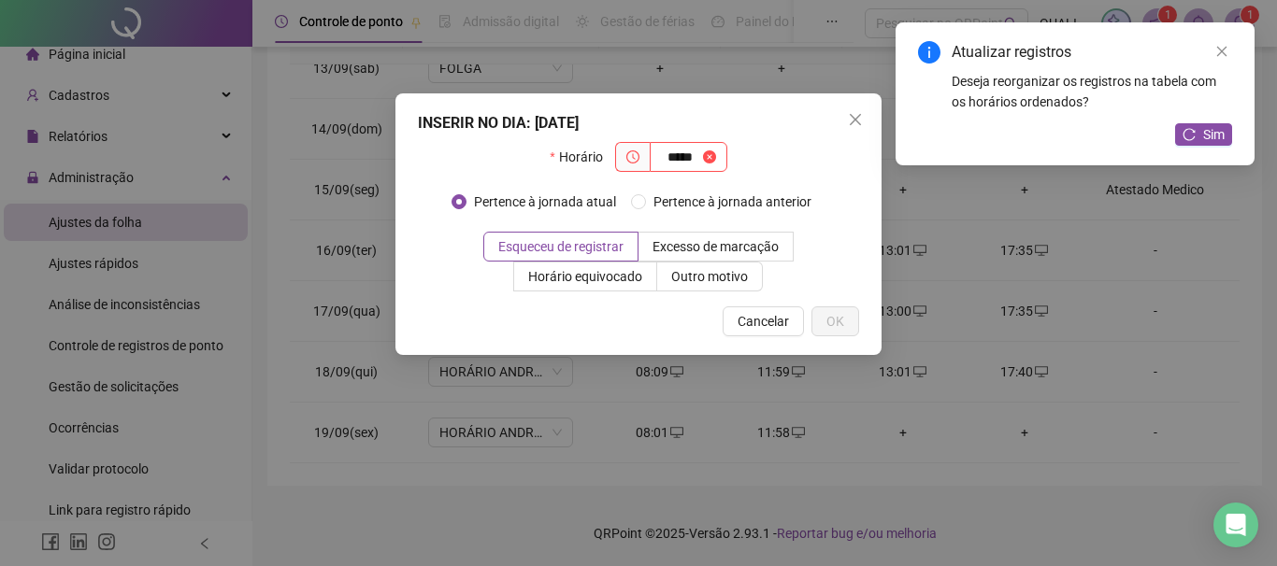
type input "*****"
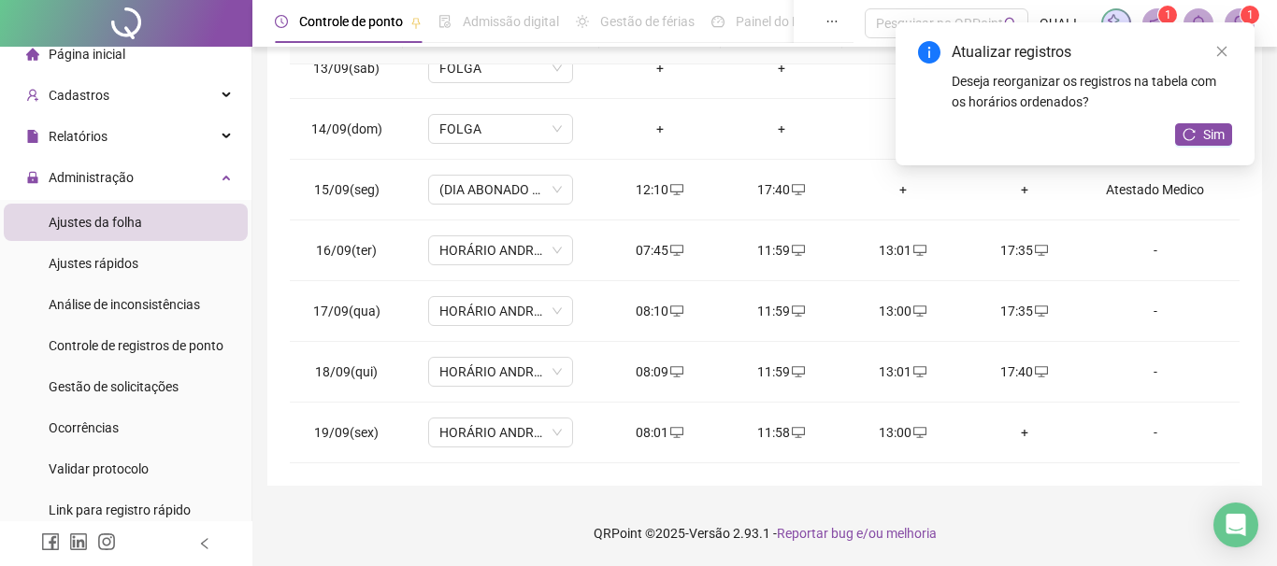
click at [1214, 146] on div "Sim" at bounding box center [1203, 134] width 57 height 23
click at [1209, 132] on span "Sim" at bounding box center [1213, 134] width 21 height 21
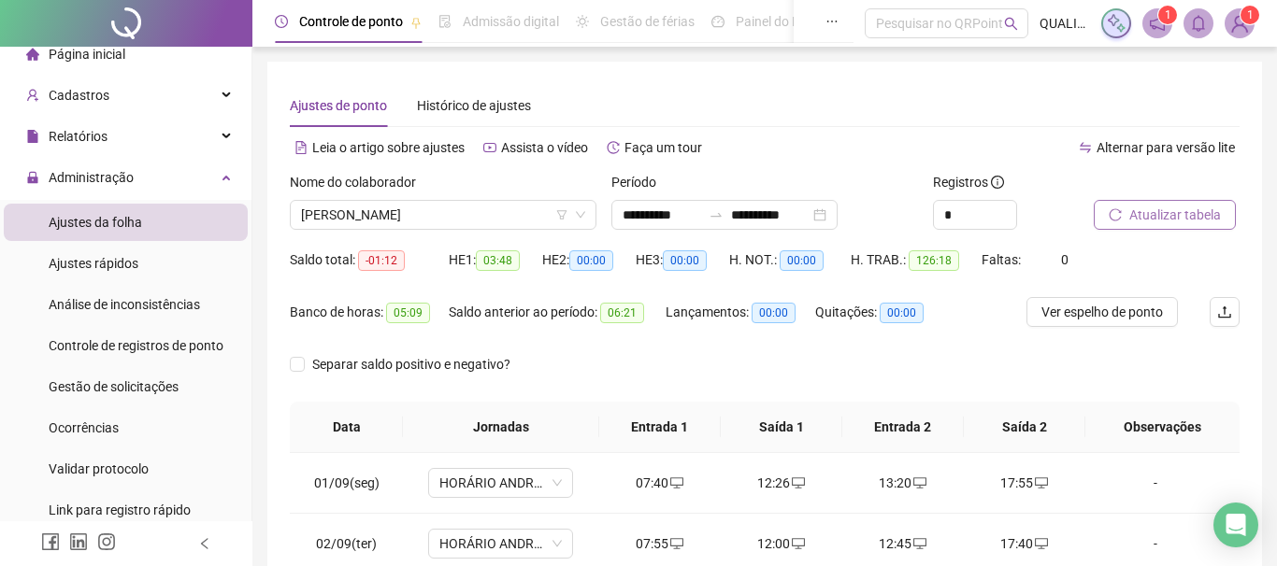
click at [1169, 224] on span "Atualizar tabela" at bounding box center [1175, 215] width 92 height 21
drag, startPoint x: 482, startPoint y: 211, endPoint x: 459, endPoint y: 309, distance: 100.9
click at [483, 211] on span "[PERSON_NAME]" at bounding box center [443, 215] width 284 height 28
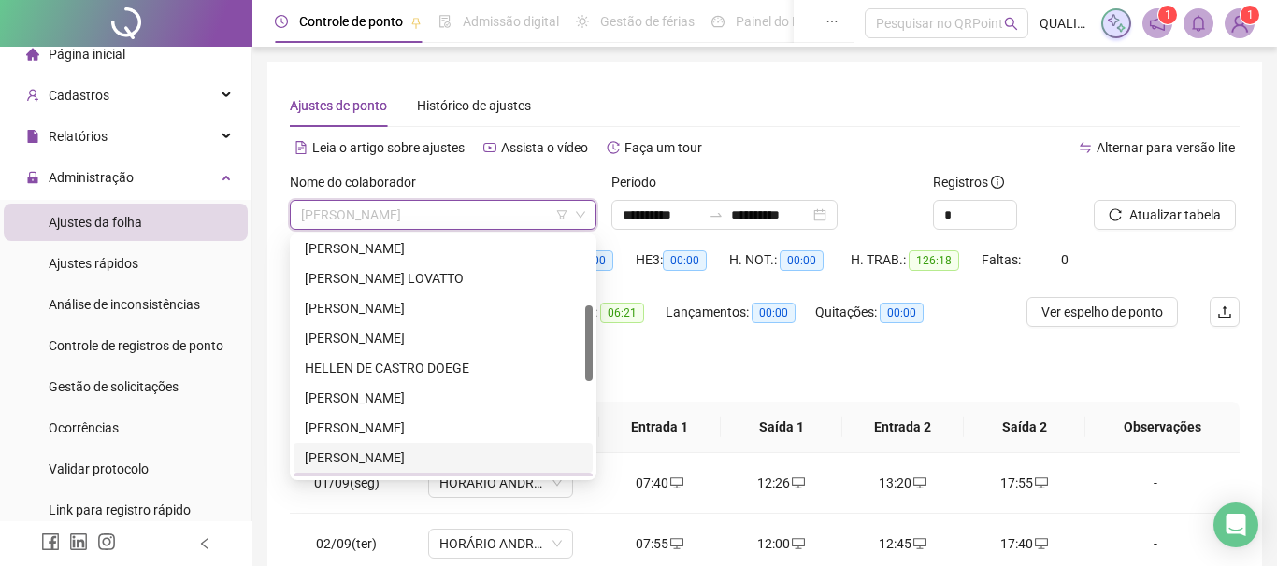
scroll to position [107, 0]
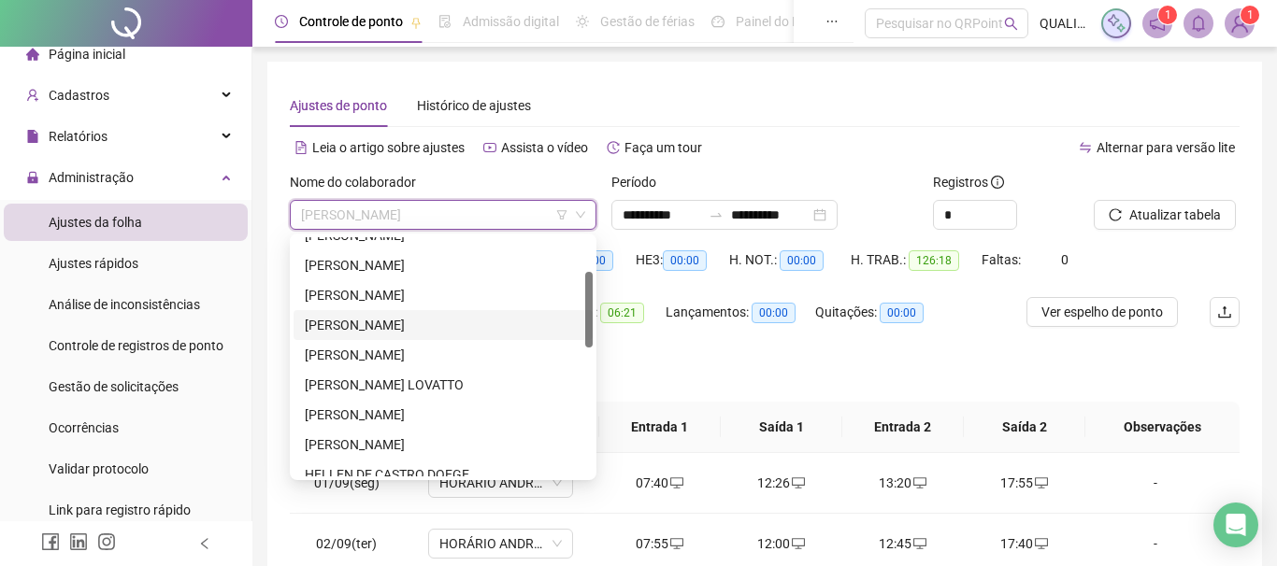
click at [418, 328] on div "[PERSON_NAME]" at bounding box center [443, 325] width 277 height 21
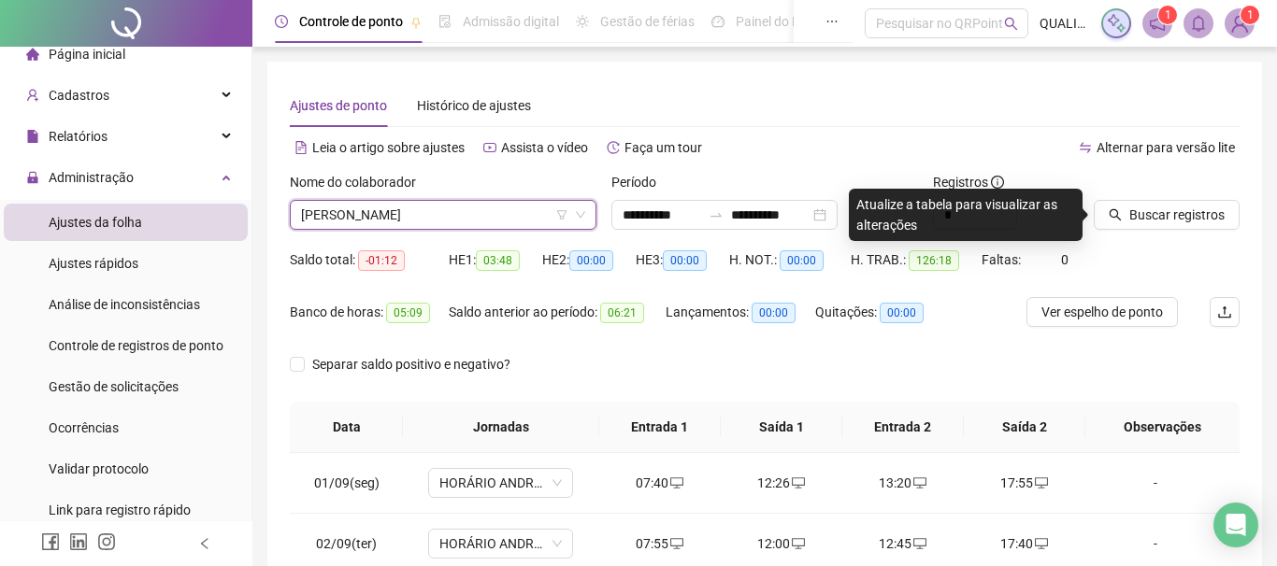
click at [1169, 190] on div at bounding box center [1143, 186] width 99 height 28
click at [1167, 214] on span "Buscar registros" at bounding box center [1176, 215] width 95 height 21
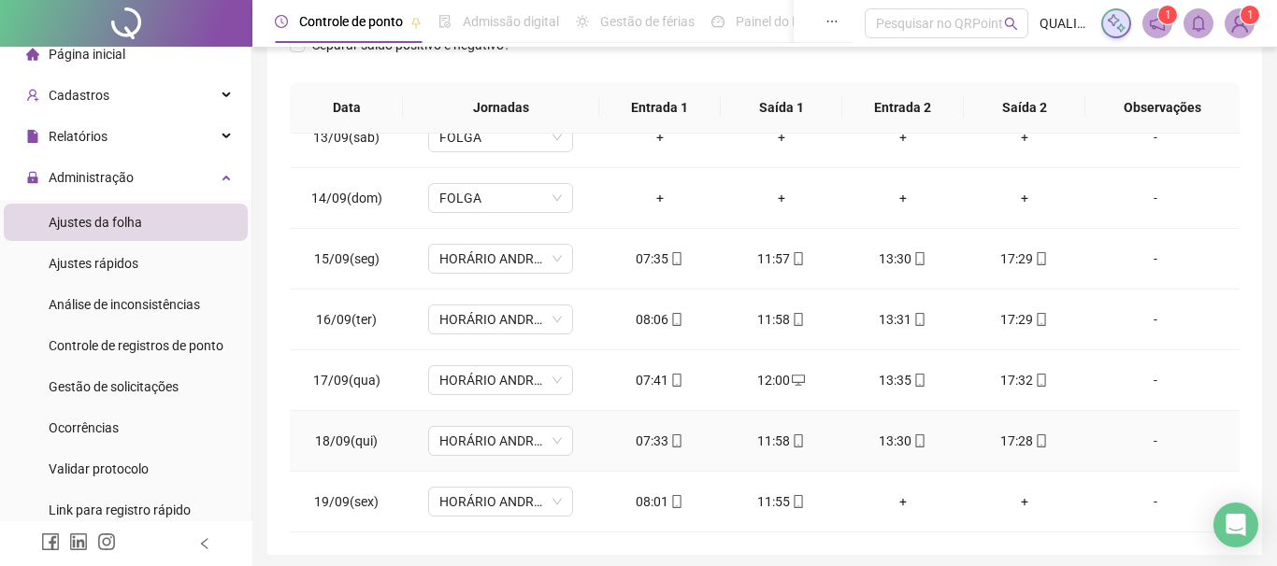
scroll to position [374, 0]
